Goal: Navigation & Orientation: Find specific page/section

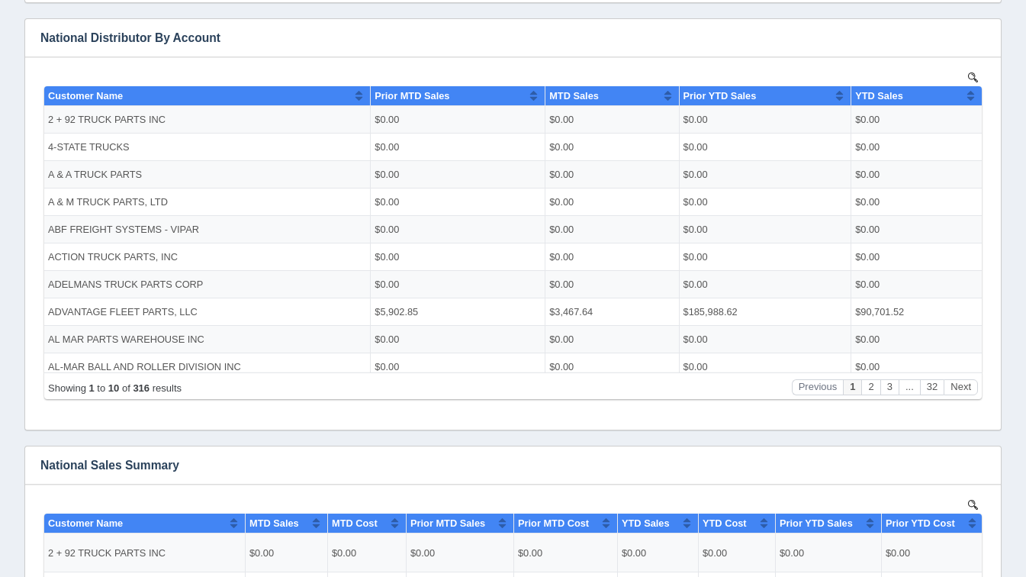
scroll to position [771, 0]
click at [955, 385] on button "Next" at bounding box center [961, 386] width 34 height 16
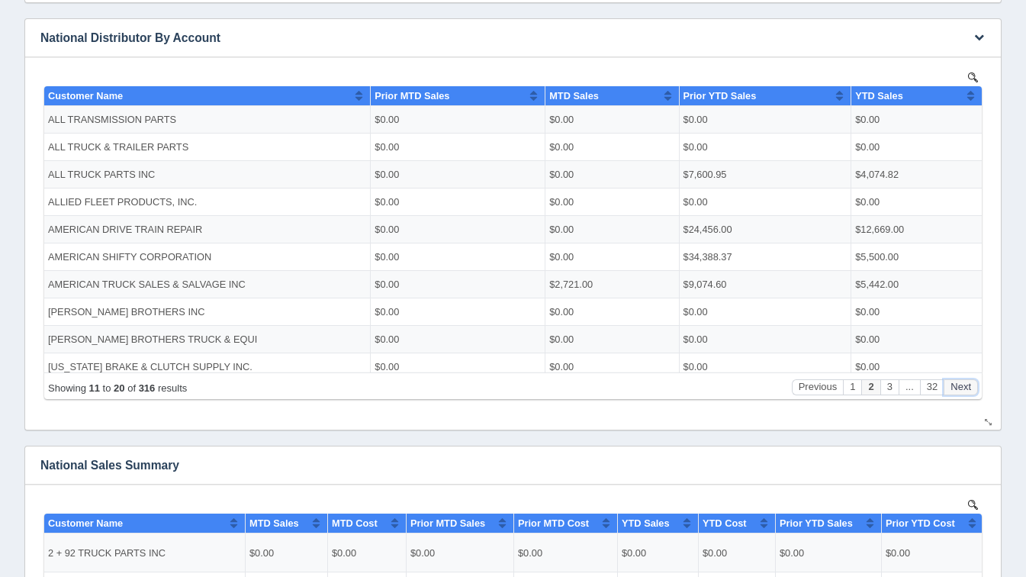
click at [955, 385] on button "Next" at bounding box center [961, 386] width 34 height 16
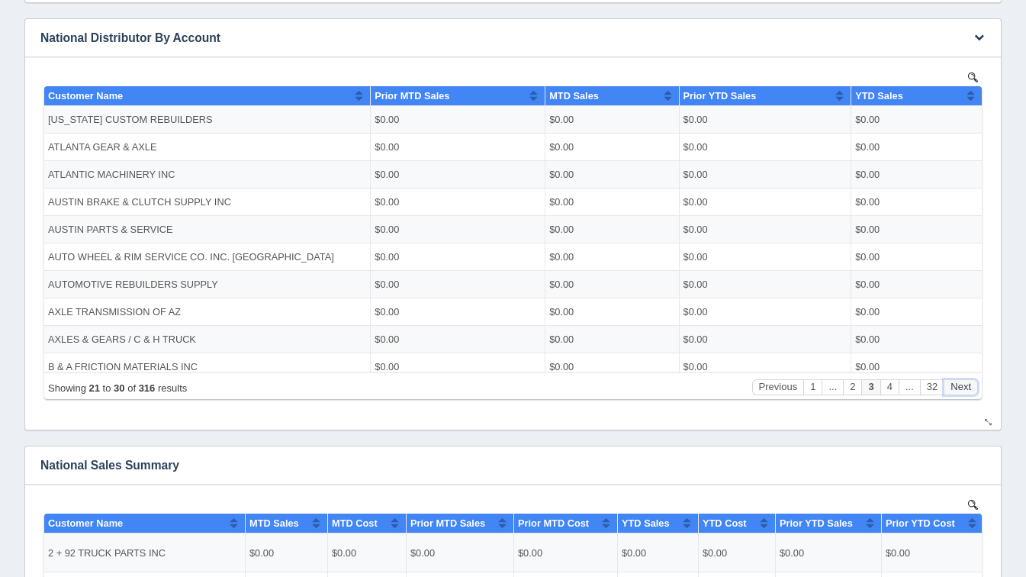
click at [955, 385] on button "Next" at bounding box center [961, 386] width 34 height 16
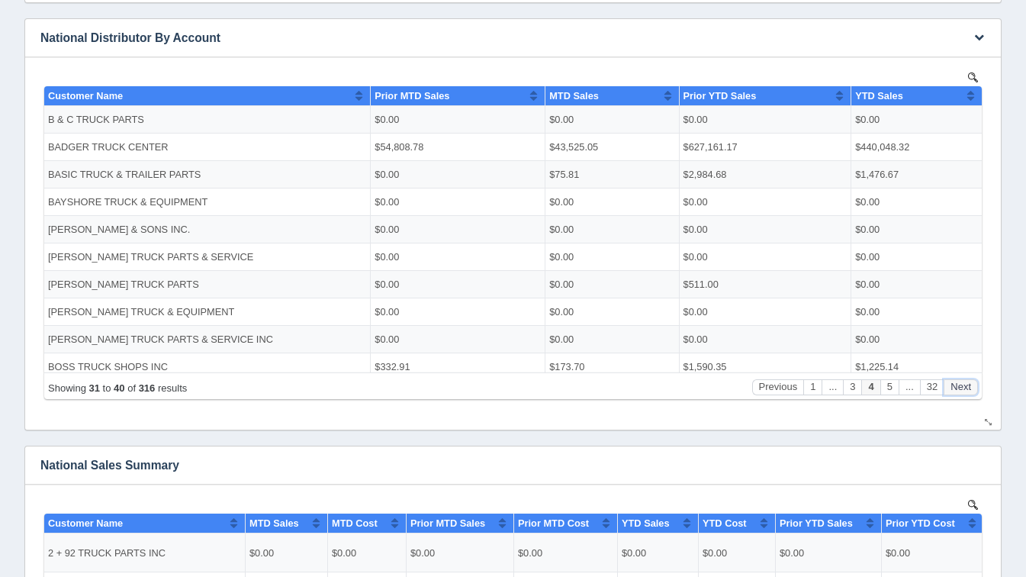
click at [955, 385] on button "Next" at bounding box center [961, 386] width 34 height 16
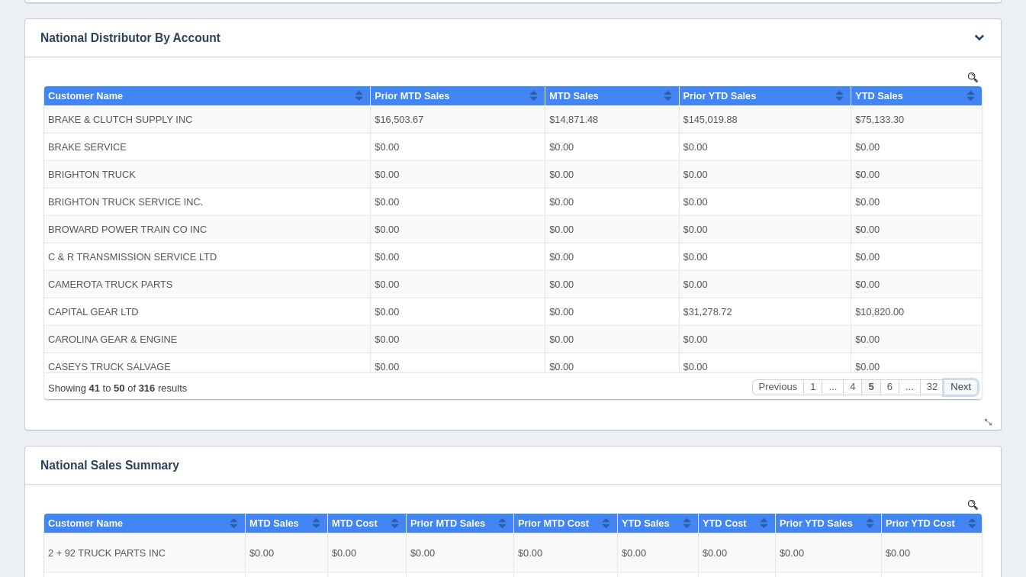
click at [955, 385] on button "Next" at bounding box center [961, 386] width 34 height 16
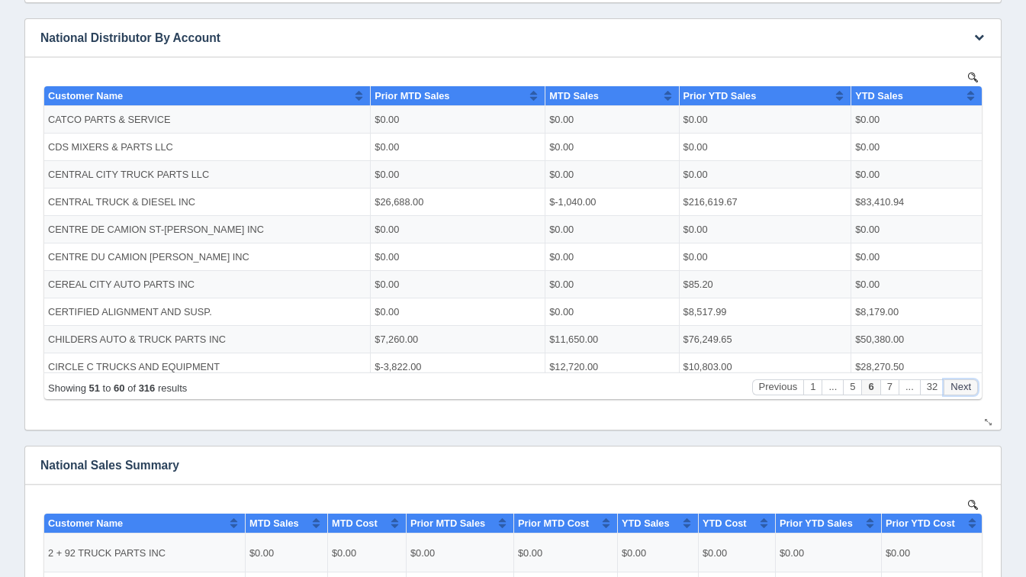
click at [955, 385] on button "Next" at bounding box center [961, 386] width 34 height 16
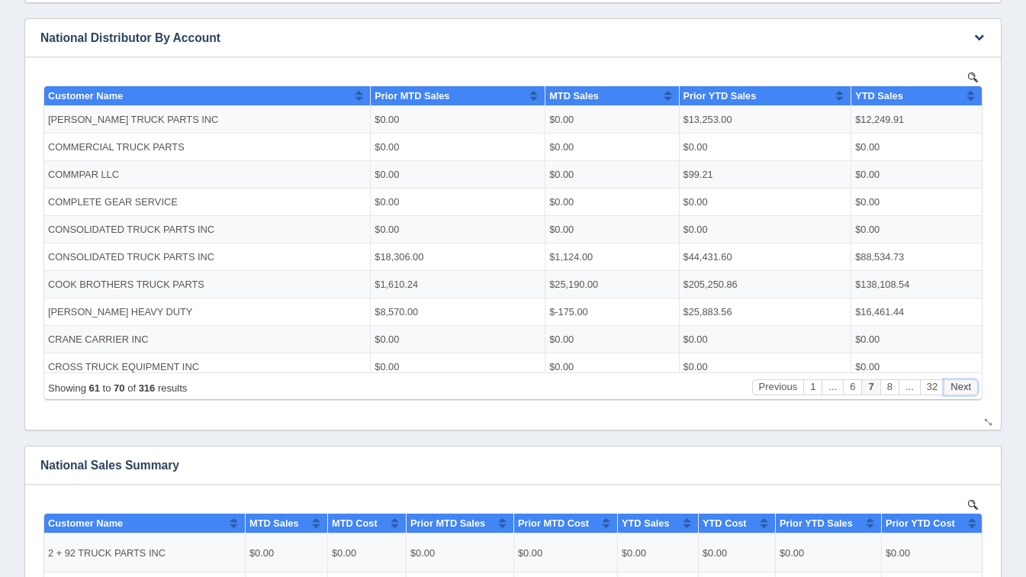
click at [955, 385] on button "Next" at bounding box center [961, 386] width 34 height 16
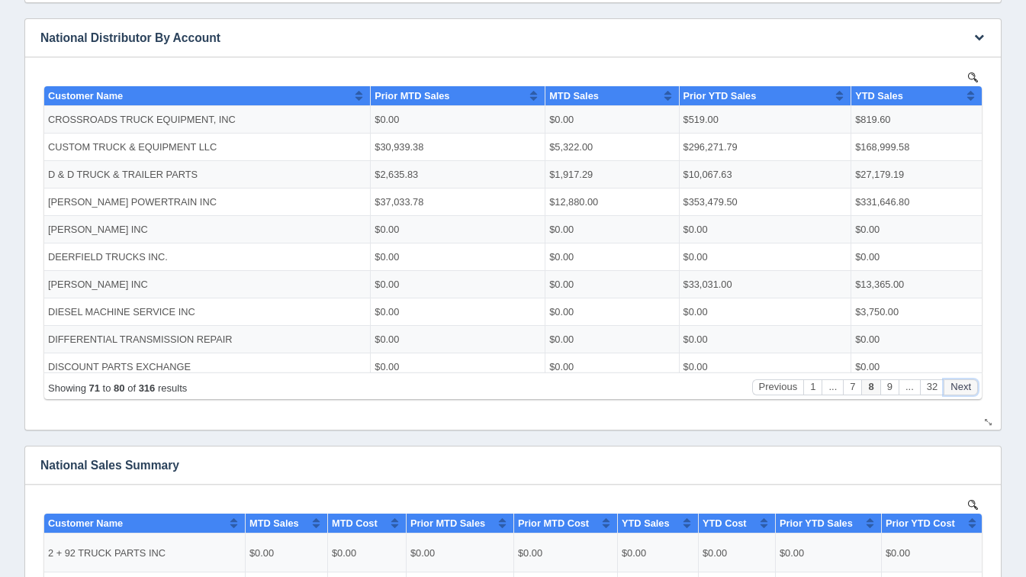
click at [955, 385] on button "Next" at bounding box center [961, 386] width 34 height 16
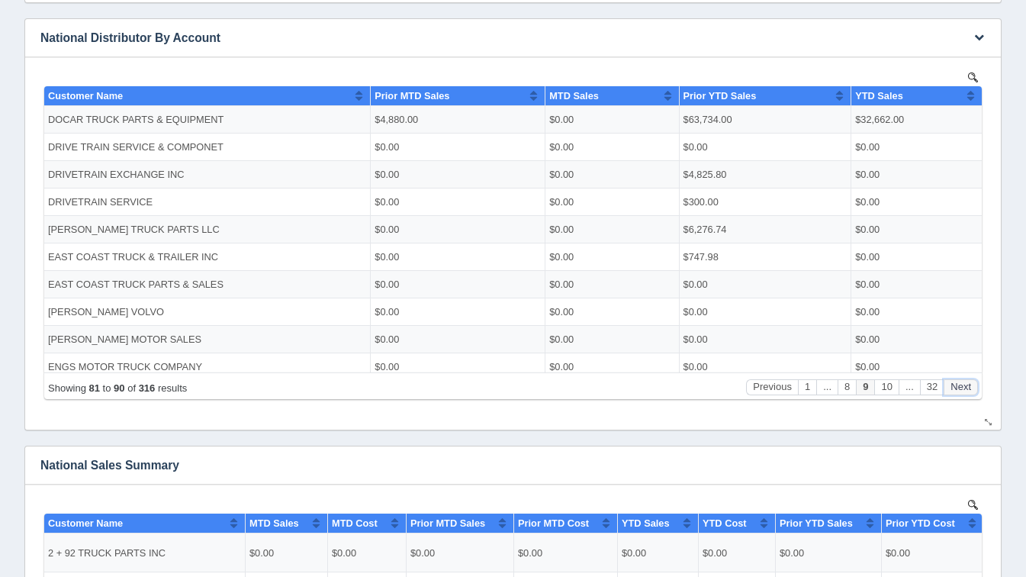
click at [955, 385] on button "Next" at bounding box center [961, 386] width 34 height 16
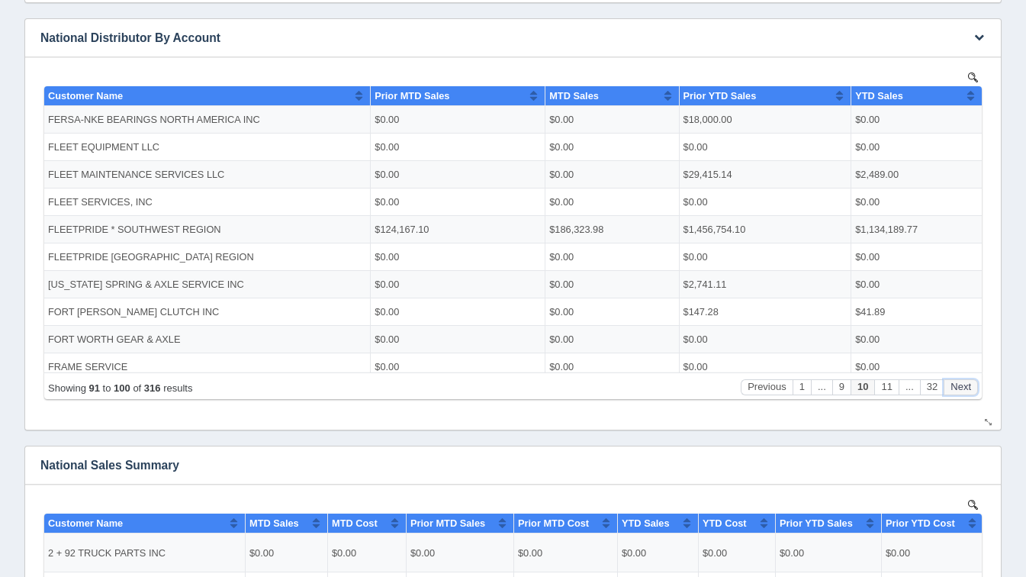
click at [955, 385] on button "Next" at bounding box center [961, 386] width 34 height 16
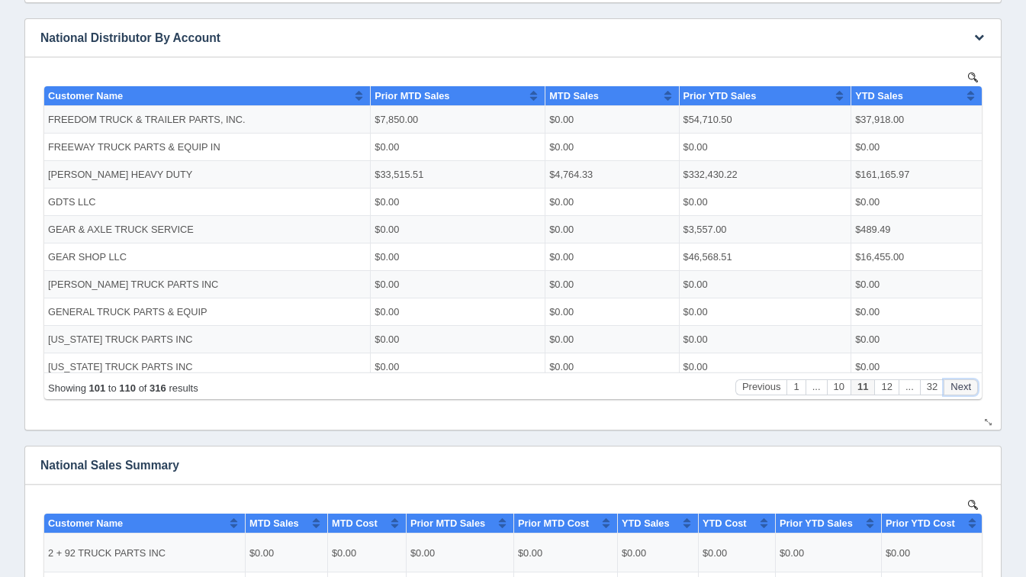
click at [955, 385] on button "Next" at bounding box center [961, 386] width 34 height 16
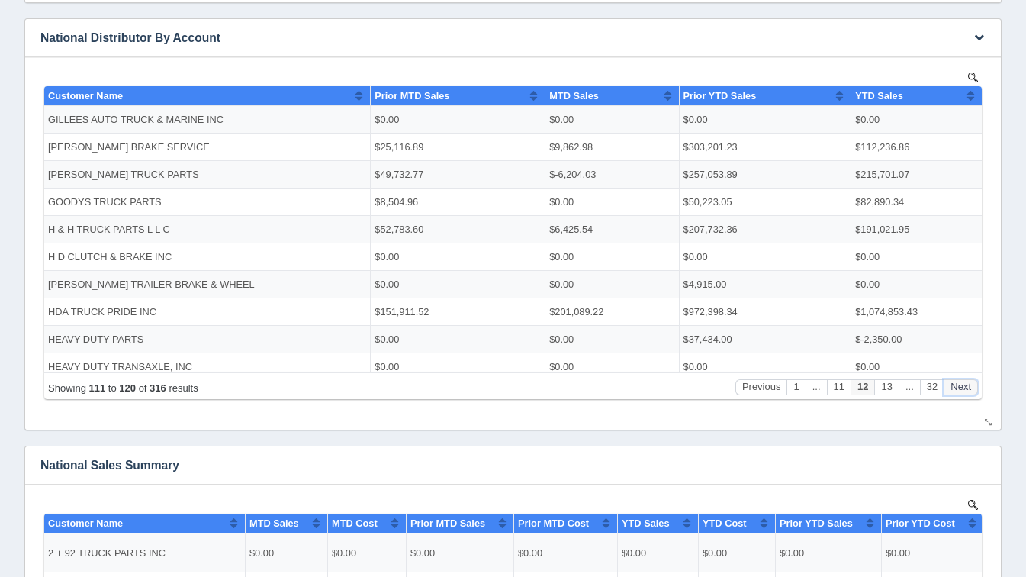
click at [955, 385] on button "Next" at bounding box center [961, 386] width 34 height 16
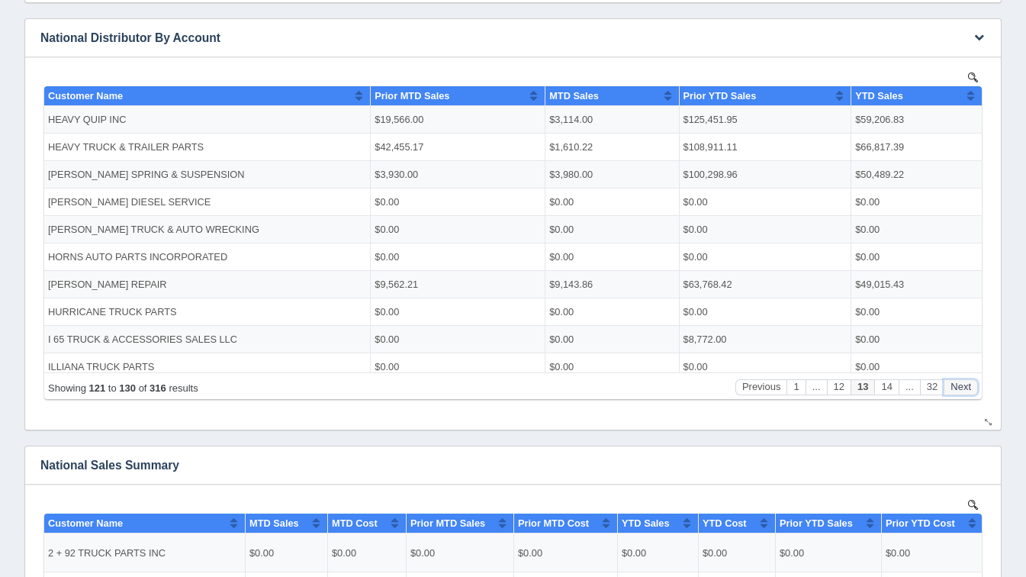
click at [955, 385] on button "Next" at bounding box center [961, 386] width 34 height 16
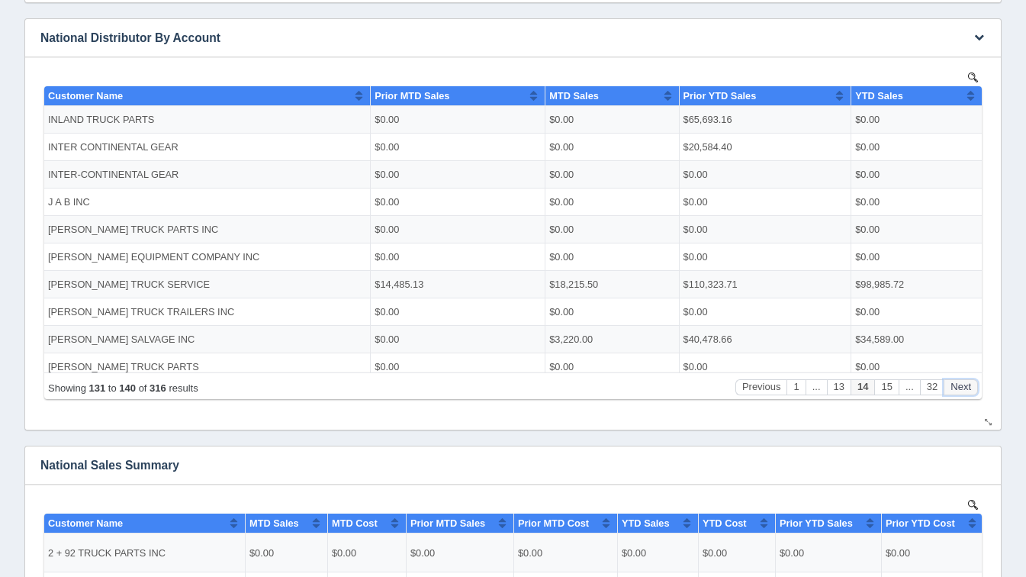
click at [955, 385] on button "Next" at bounding box center [961, 386] width 34 height 16
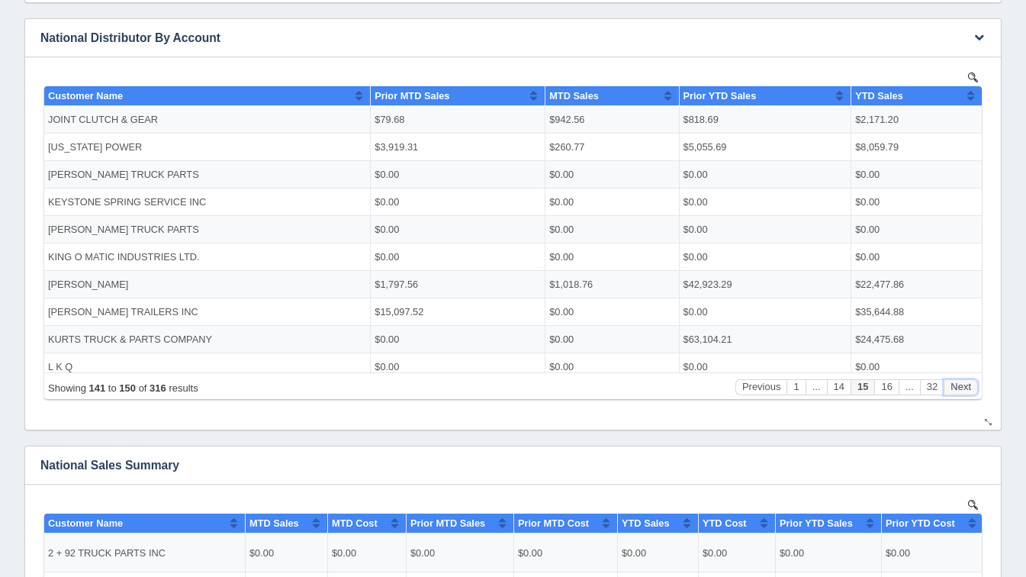
click at [955, 385] on button "Next" at bounding box center [961, 386] width 34 height 16
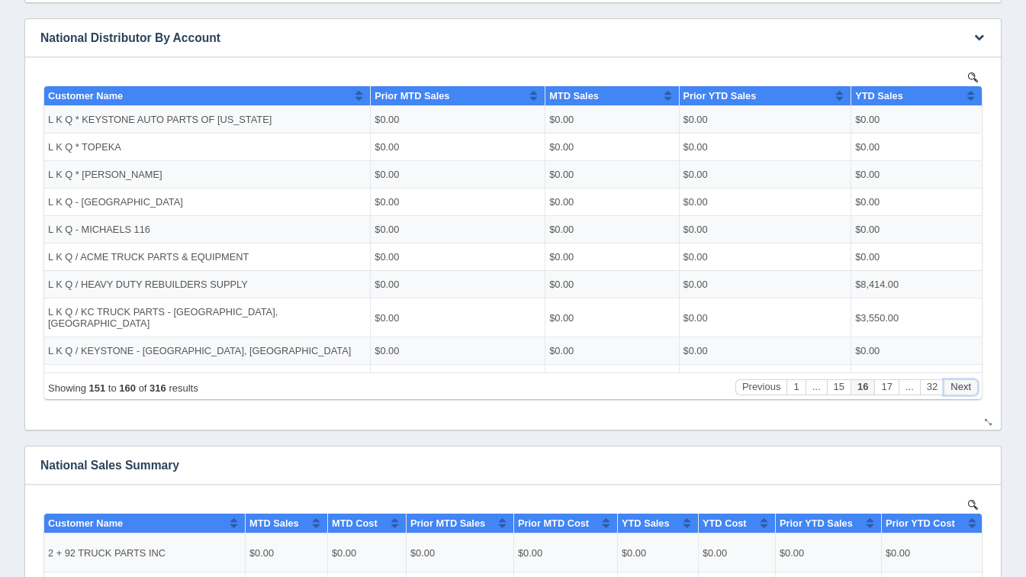
click at [955, 385] on button "Next" at bounding box center [961, 386] width 34 height 16
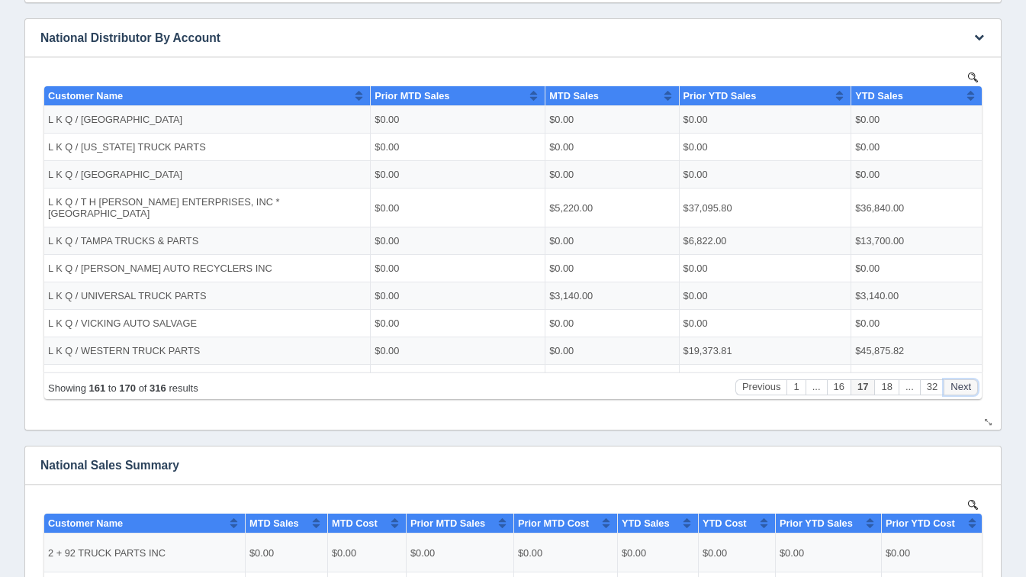
click at [955, 385] on button "Next" at bounding box center [961, 386] width 34 height 16
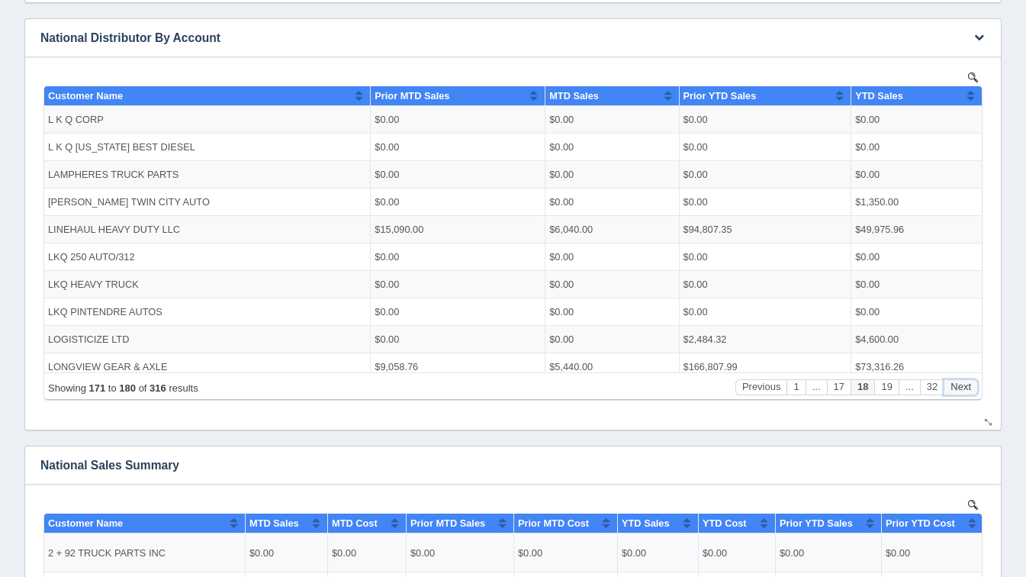
click at [955, 385] on button "Next" at bounding box center [961, 386] width 34 height 16
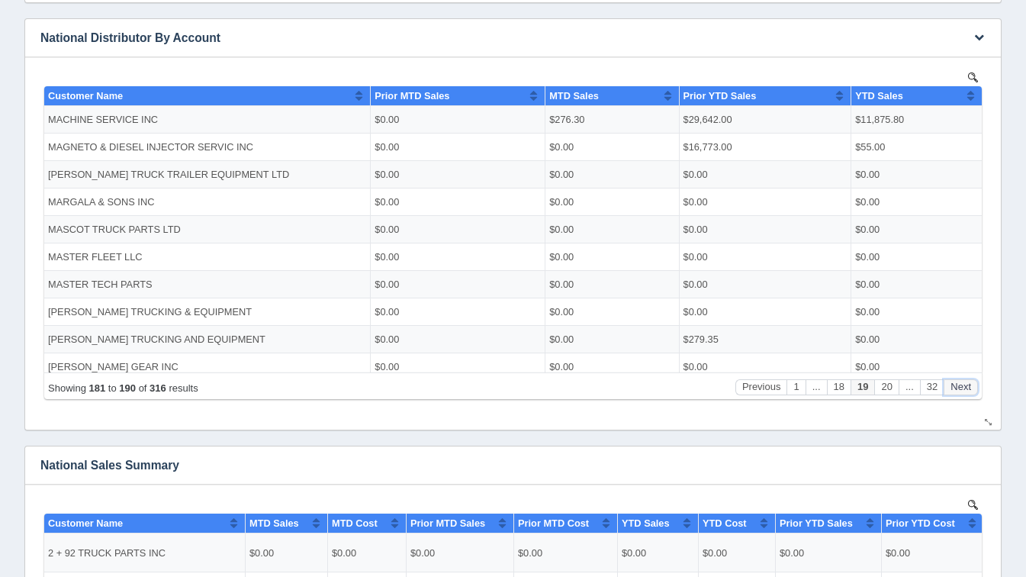
click at [955, 385] on button "Next" at bounding box center [961, 386] width 34 height 16
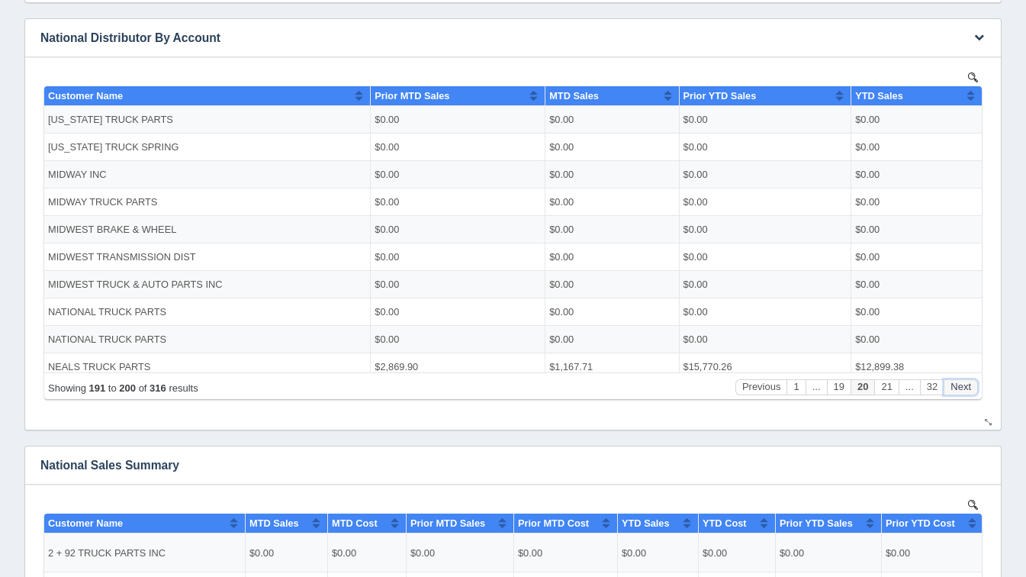
click at [955, 385] on button "Next" at bounding box center [961, 386] width 34 height 16
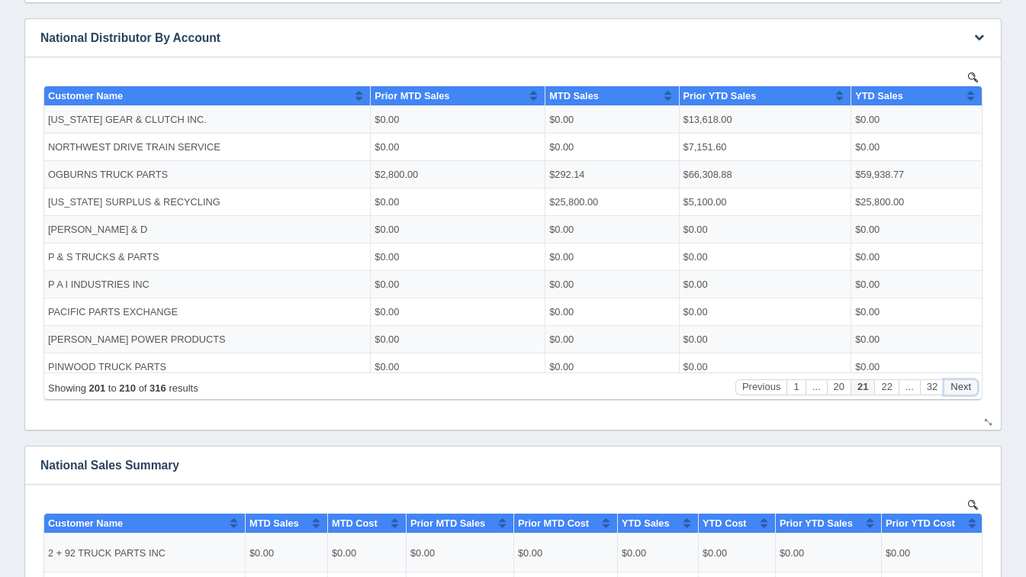
scroll to position [0, 0]
